Goal: Information Seeking & Learning: Compare options

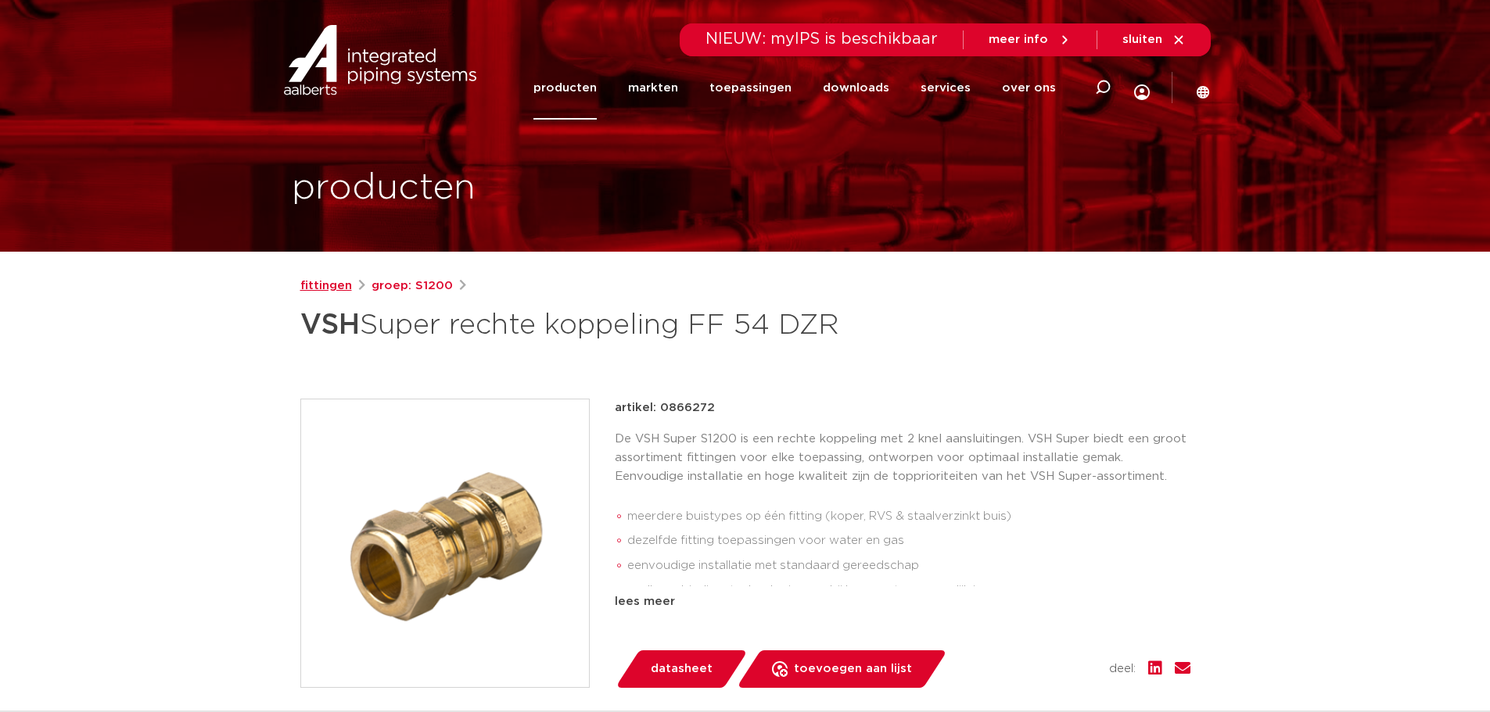
click at [338, 285] on link "fittingen" at bounding box center [326, 286] width 52 height 19
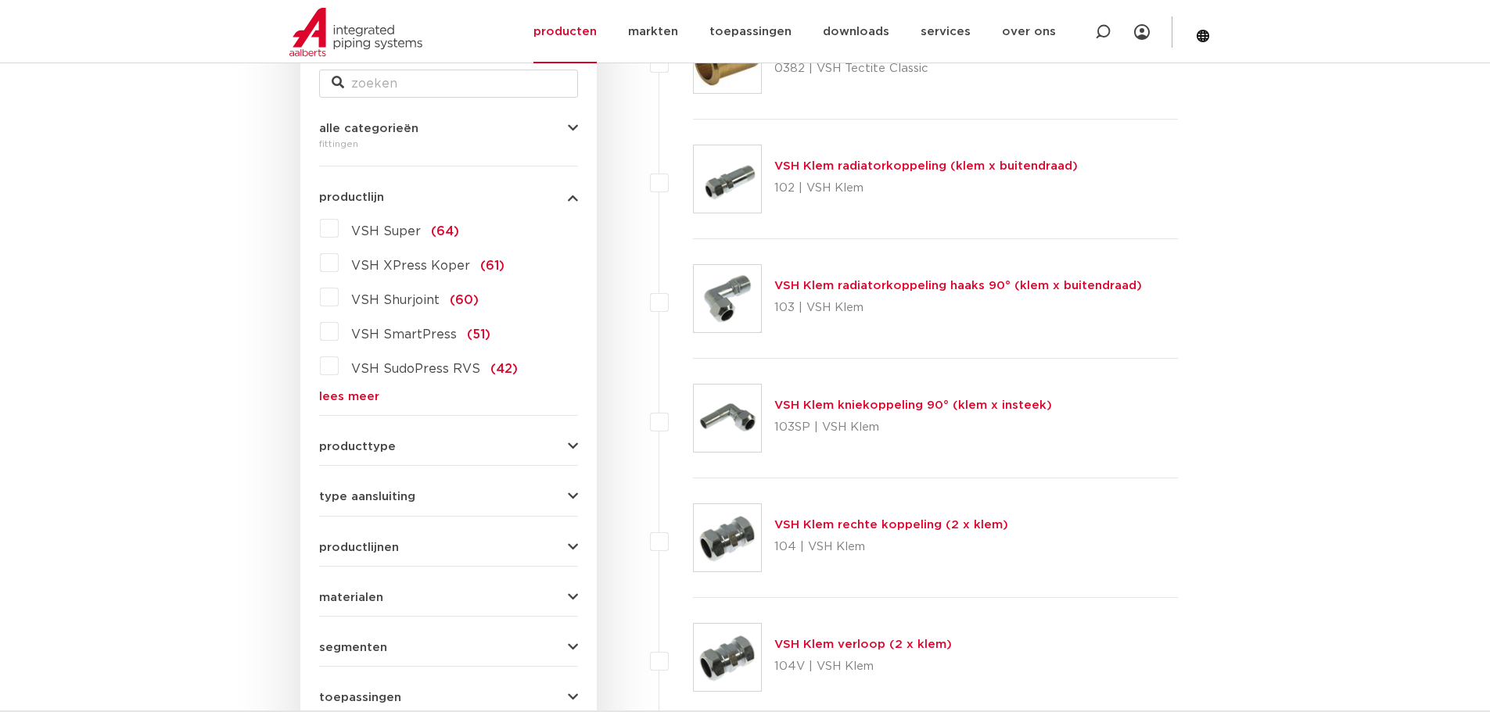
click at [908, 523] on link "VSH Klem rechte koppeling (2 x klem)" at bounding box center [891, 525] width 234 height 12
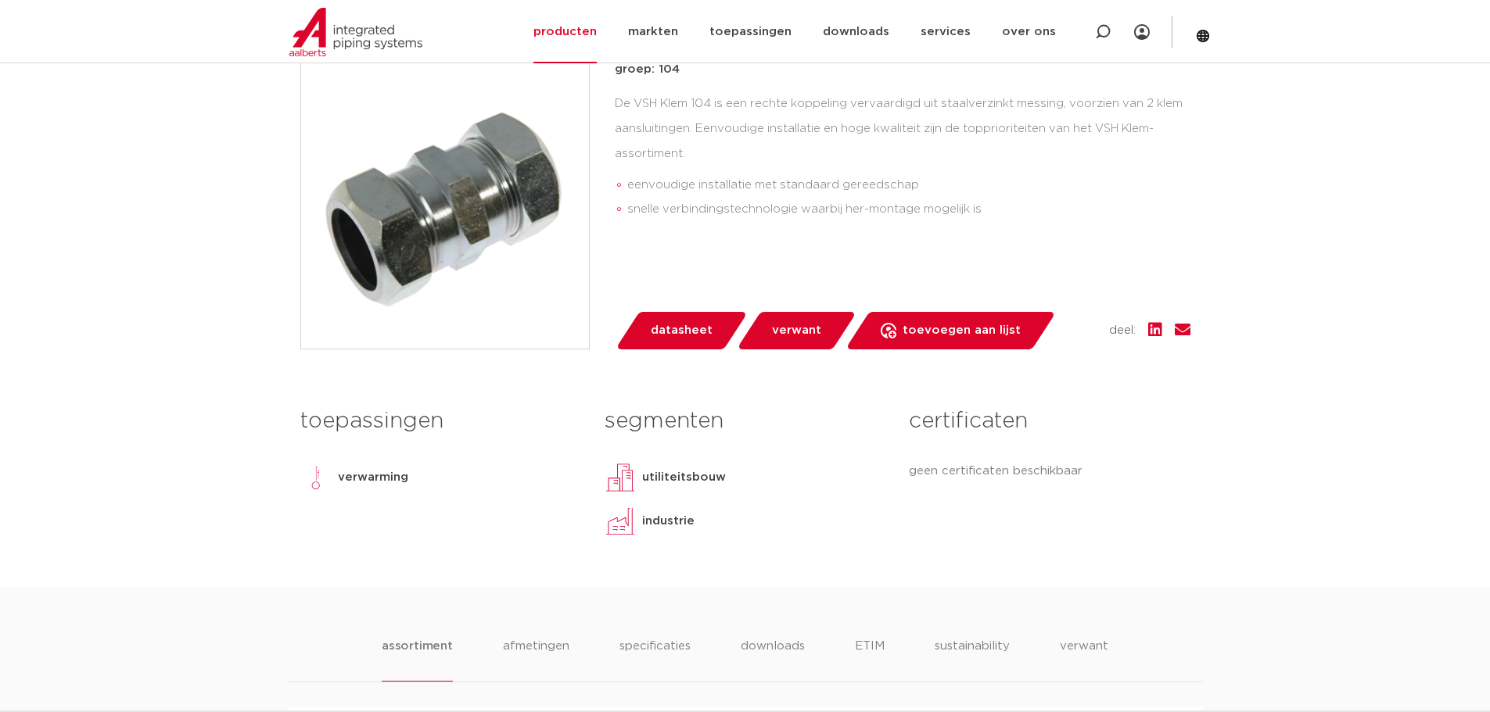
scroll to position [678, 0]
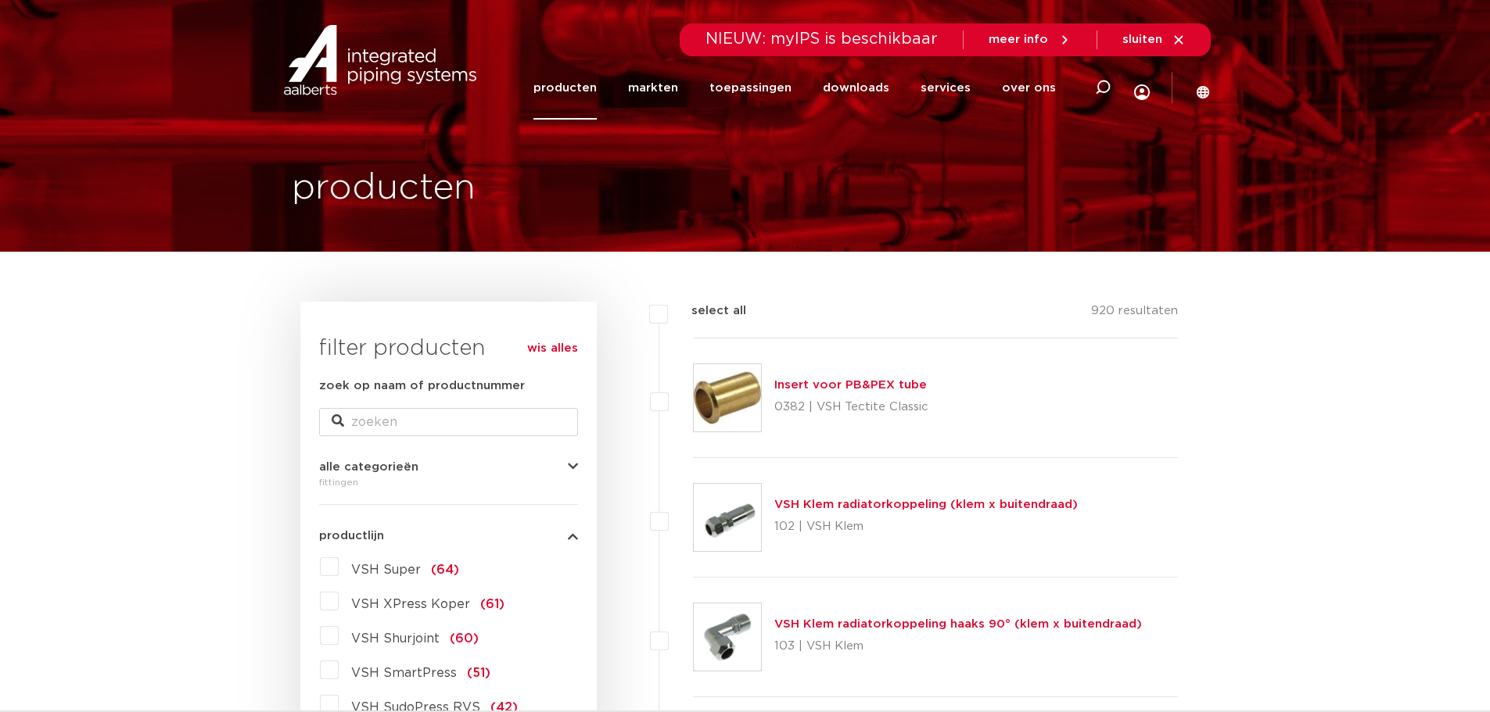
click at [339, 565] on label "VSH Super (64)" at bounding box center [399, 566] width 120 height 25
click at [0, 0] on input "VSH Super (64)" at bounding box center [0, 0] width 0 height 0
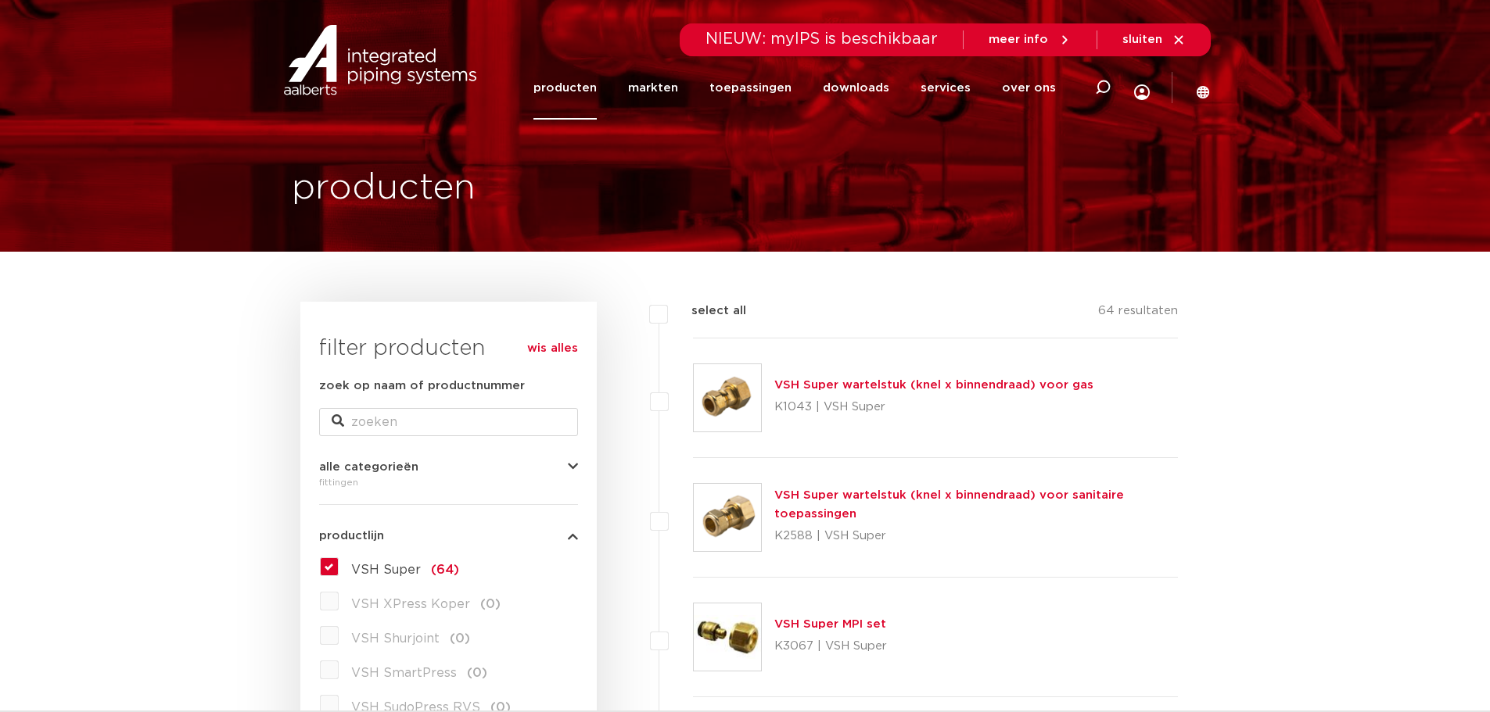
scroll to position [339, 0]
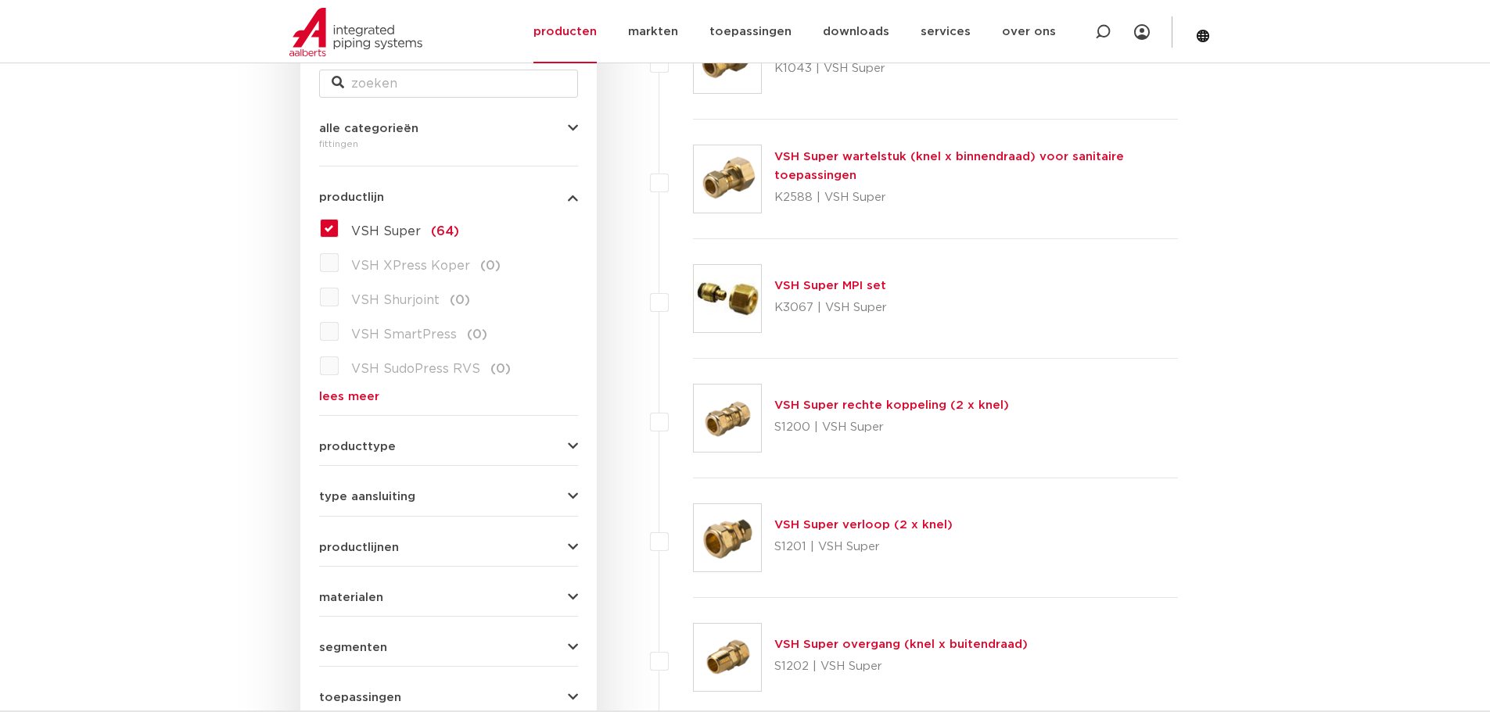
click at [887, 407] on link "VSH Super rechte koppeling (2 x knel)" at bounding box center [891, 406] width 235 height 12
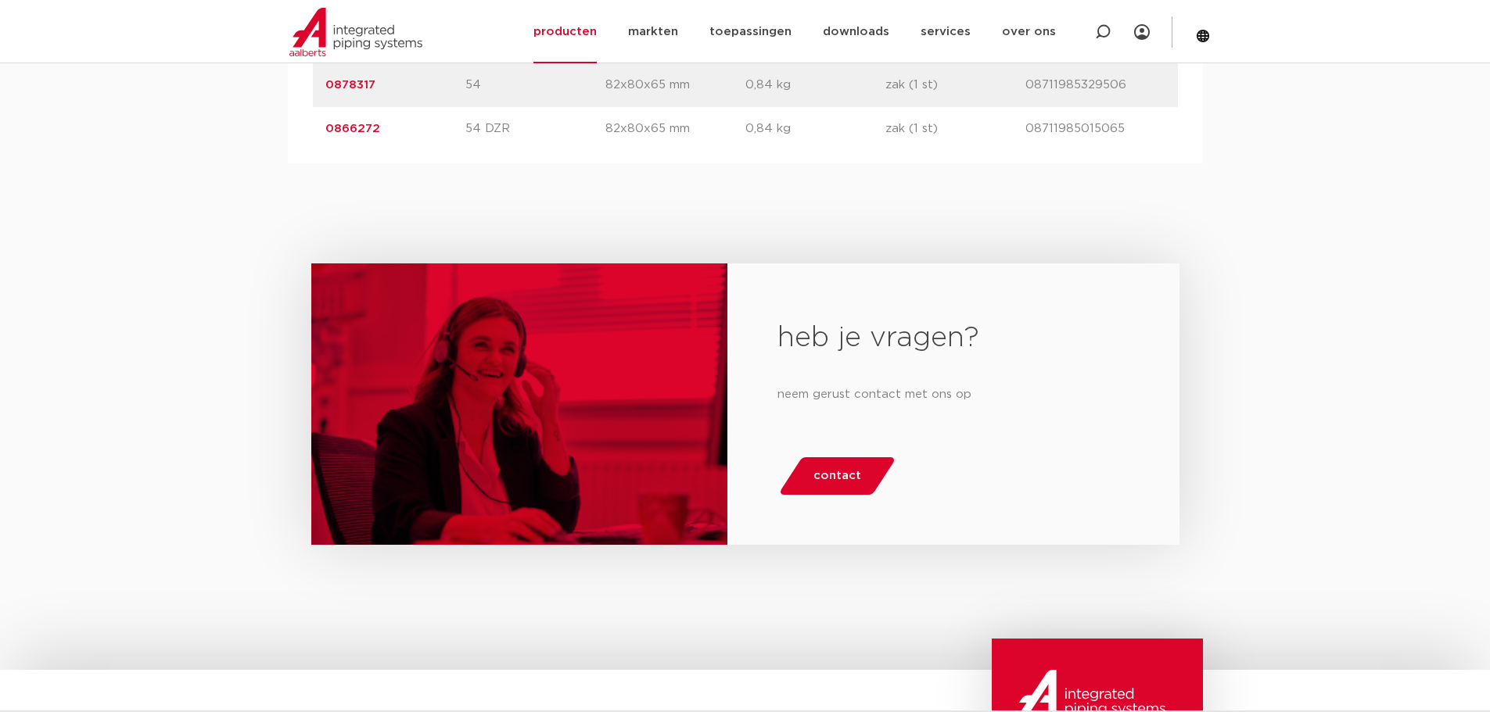
scroll to position [2033, 0]
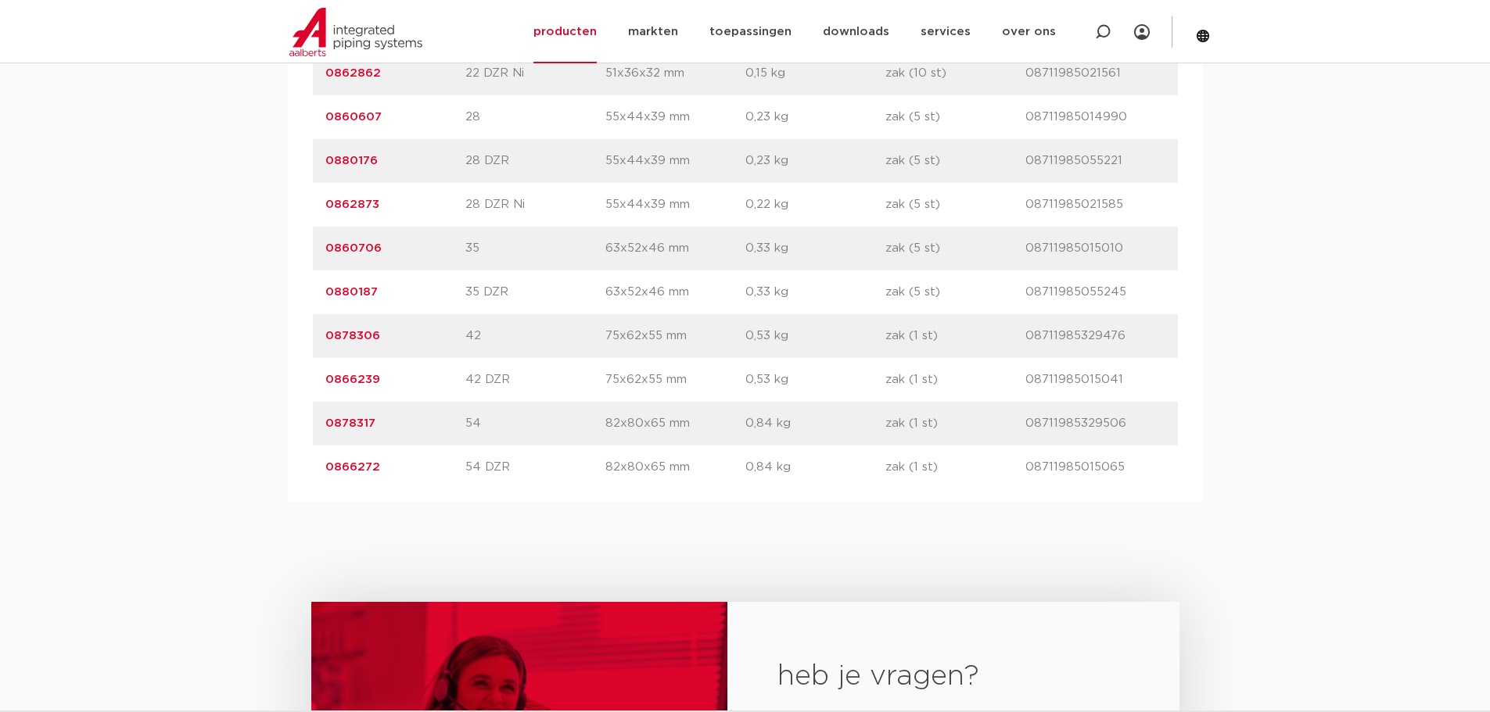
click at [348, 468] on link "0866272" at bounding box center [352, 467] width 55 height 12
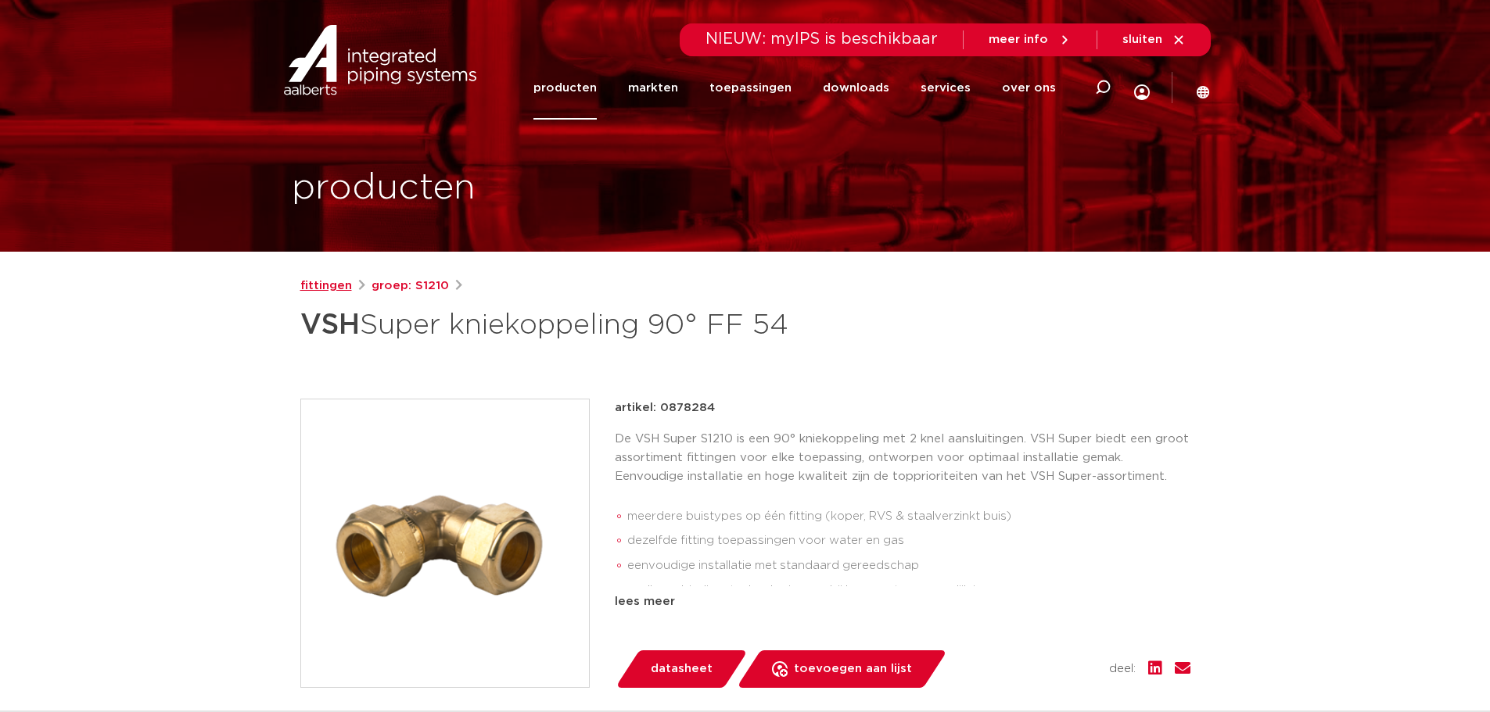
click at [335, 290] on link "fittingen" at bounding box center [326, 286] width 52 height 19
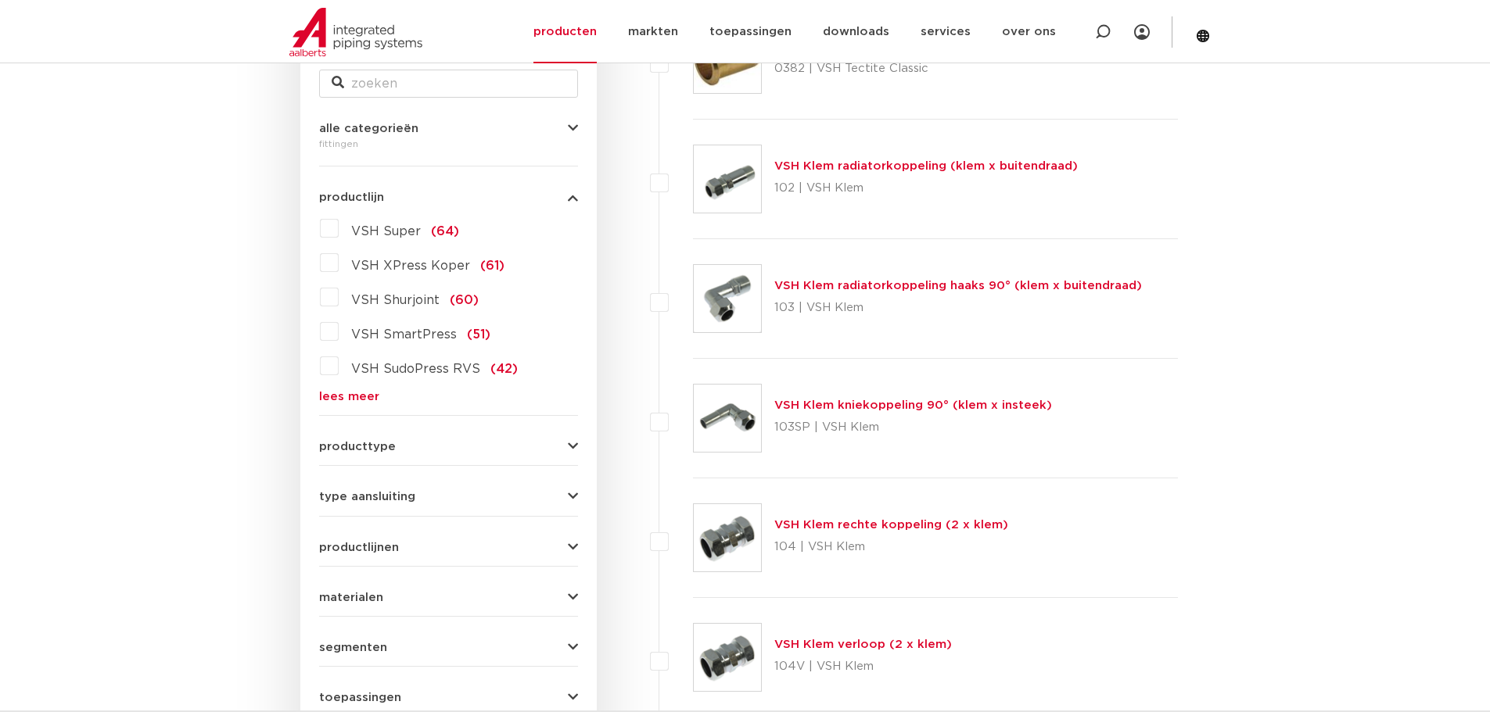
click at [895, 644] on link "VSH Klem verloop (2 x klem)" at bounding box center [862, 645] width 177 height 12
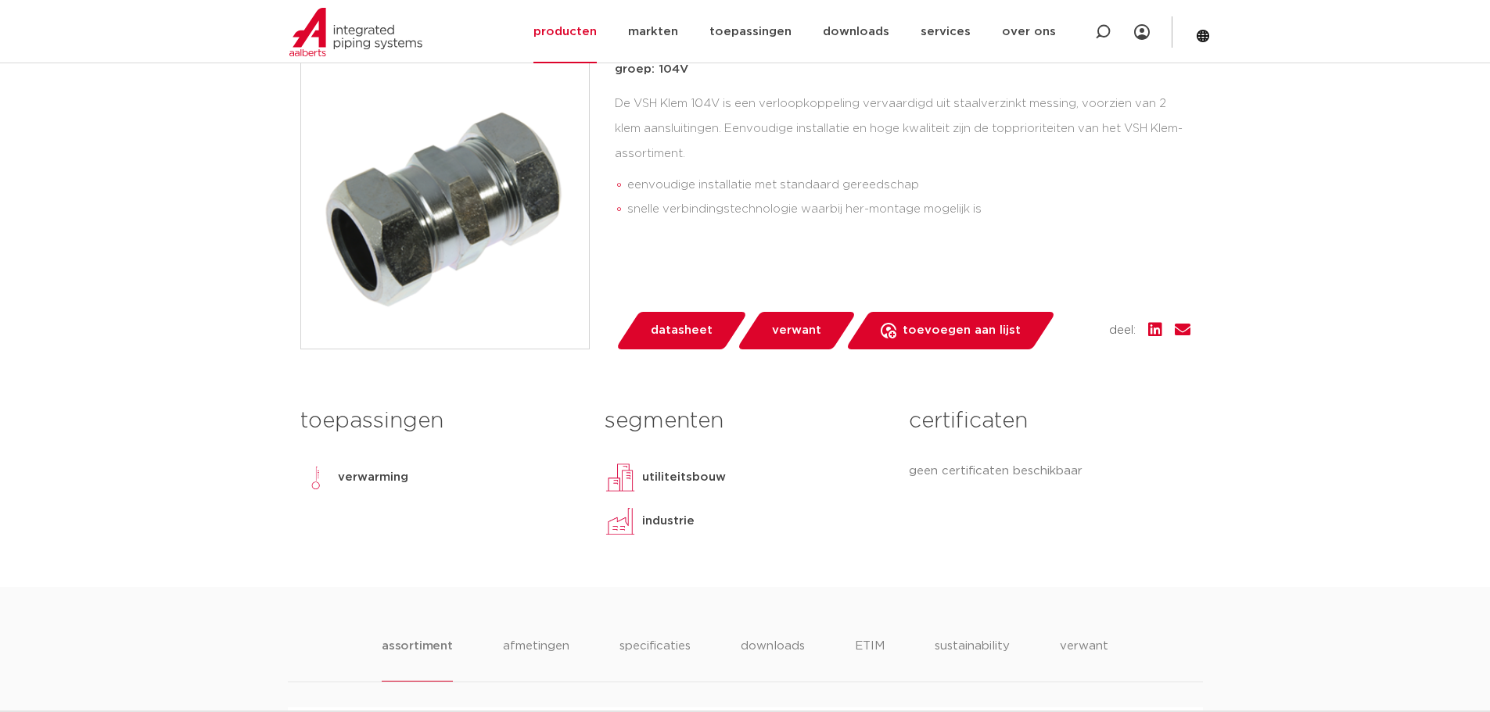
scroll to position [1017, 0]
